Goal: Transaction & Acquisition: Book appointment/travel/reservation

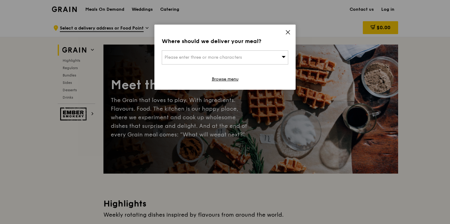
click at [288, 34] on icon at bounding box center [288, 32] width 6 height 6
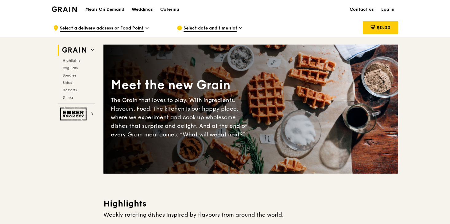
click at [148, 9] on div "Weddings" at bounding box center [142, 9] width 21 height 18
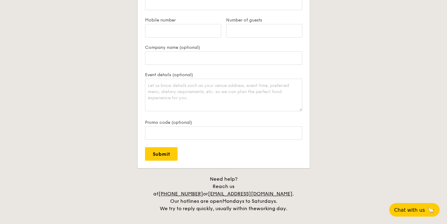
scroll to position [1274, 0]
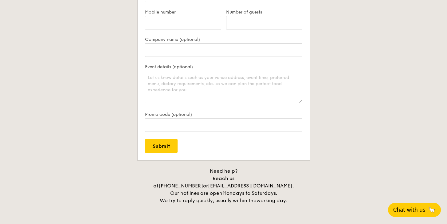
click at [405, 209] on span "Chat with us" at bounding box center [409, 210] width 32 height 6
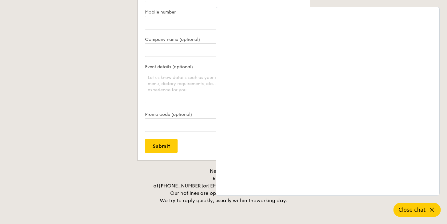
click at [109, 87] on div "Contact us We love hearing from our customers. Talk to us about anything. We ar…" at bounding box center [224, 61] width 344 height 285
click at [432, 213] on icon at bounding box center [431, 209] width 7 height 7
